Goal: Check status: Check status

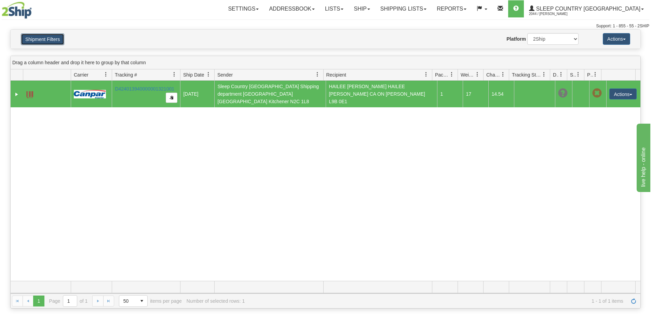
click at [40, 35] on button "Shipment Filters" at bounding box center [42, 40] width 43 height 12
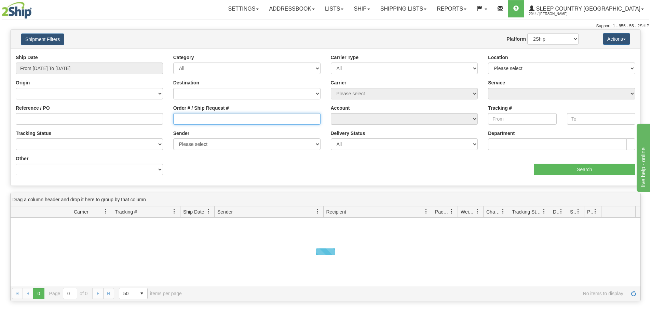
click at [208, 114] on input "Order # / Ship Request #" at bounding box center [246, 119] width 147 height 12
paste input "9000I47023"
type input "9000I47023"
click at [115, 68] on input "From [DATE] To [DATE]" at bounding box center [89, 69] width 147 height 12
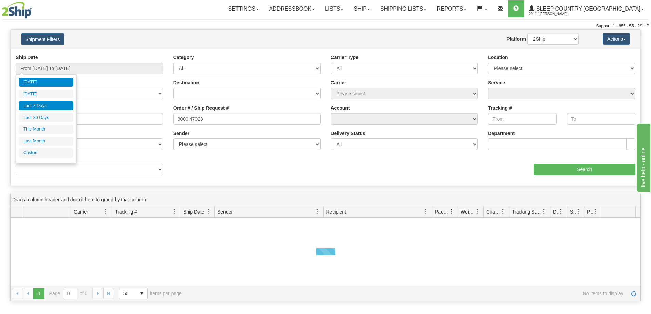
click at [58, 105] on li "Last 7 Days" at bounding box center [46, 105] width 55 height 9
type input "From [DATE] To [DATE]"
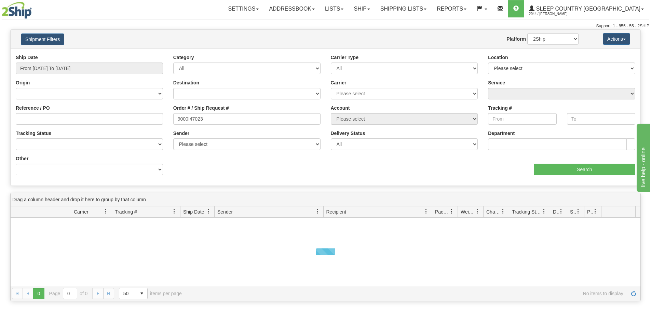
click at [603, 176] on div "Ship Date From [DATE] To [DATE] Category All Inbound Outbound Carrier Type All …" at bounding box center [326, 117] width 630 height 127
click at [583, 169] on input "Search" at bounding box center [585, 170] width 102 height 12
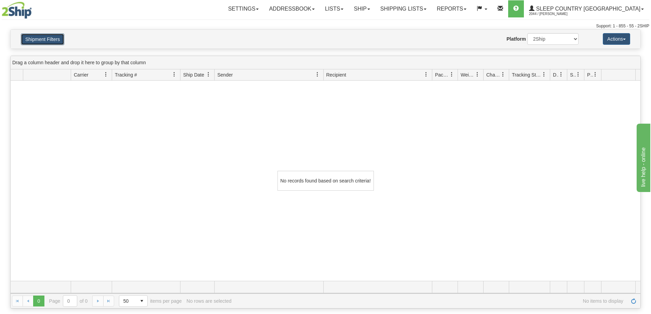
click at [59, 40] on button "Shipment Filters" at bounding box center [42, 40] width 43 height 12
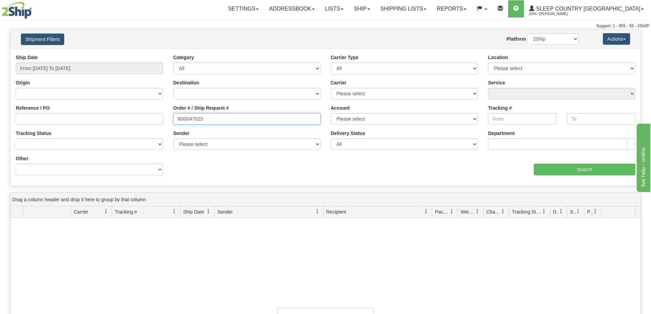
click at [190, 117] on input "9000I47023" at bounding box center [246, 119] width 147 height 12
click at [199, 118] on input "9000I47023" at bounding box center [246, 119] width 147 height 12
type input "9000I047023"
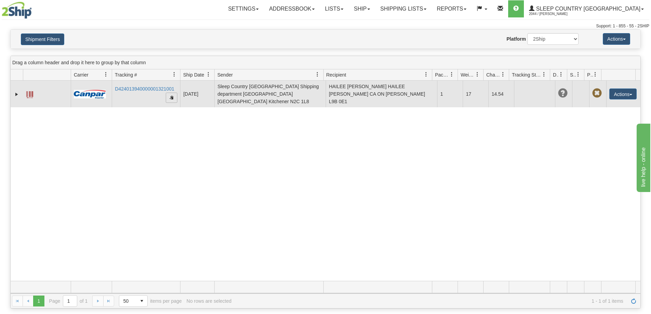
click at [172, 97] on span "button" at bounding box center [172, 97] width 4 height 4
